Goal: Task Accomplishment & Management: Manage account settings

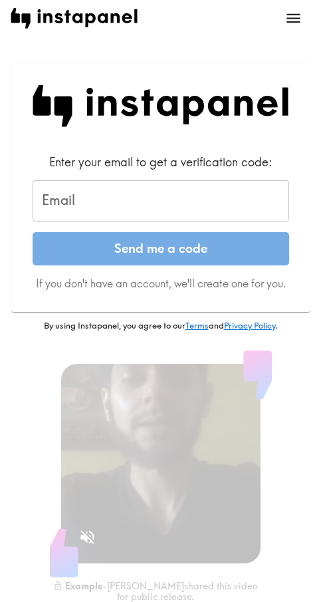
click at [178, 197] on input "Email" at bounding box center [161, 200] width 257 height 41
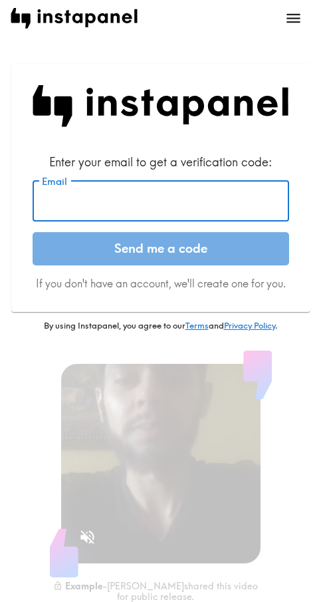
paste input "[EMAIL_ADDRESS][DOMAIN_NAME]"
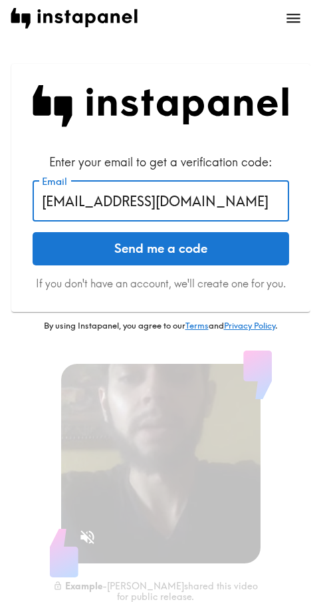
type input "[EMAIL_ADDRESS][DOMAIN_NAME]"
drag, startPoint x: 160, startPoint y: 253, endPoint x: 109, endPoint y: 259, distance: 51.6
click at [160, 253] on button "Send me a code" at bounding box center [161, 248] width 257 height 33
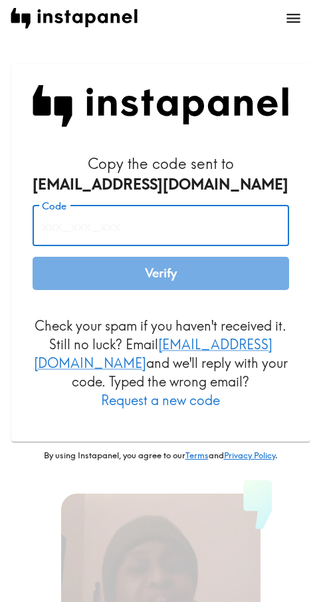
drag, startPoint x: 125, startPoint y: 222, endPoint x: 134, endPoint y: 236, distance: 17.0
click at [123, 229] on input "Code" at bounding box center [161, 225] width 257 height 41
paste input "ipT_mYQ_PRU"
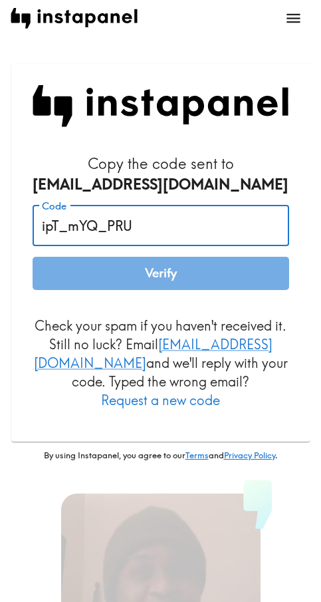
type input "ipT_mYQ_PRU"
click at [134, 284] on button "Verify" at bounding box center [161, 273] width 257 height 33
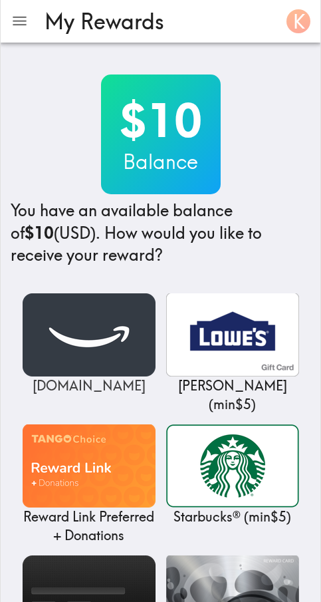
click at [64, 342] on img at bounding box center [89, 334] width 133 height 83
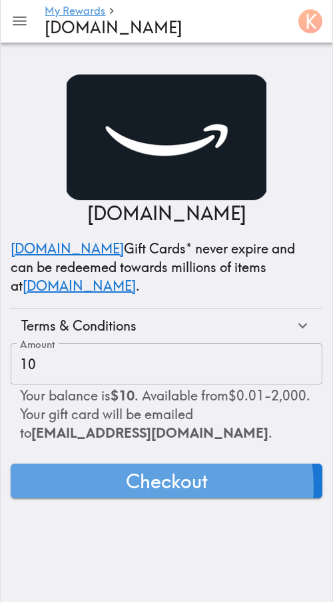
drag, startPoint x: 149, startPoint y: 487, endPoint x: 172, endPoint y: 486, distance: 23.3
click at [152, 487] on span "Checkout" at bounding box center [167, 481] width 82 height 27
